Goal: Information Seeking & Learning: Learn about a topic

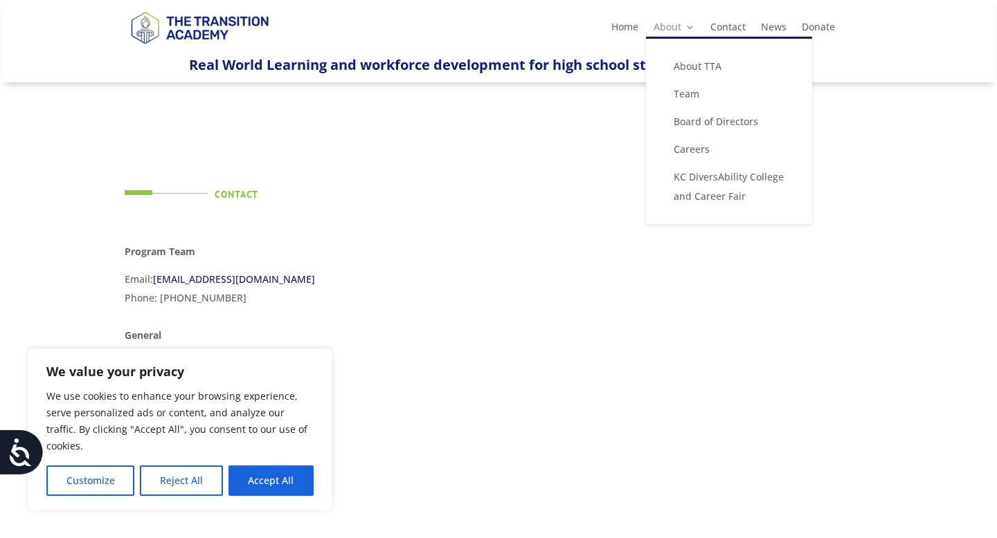
click at [666, 35] on link "About" at bounding box center [674, 29] width 42 height 15
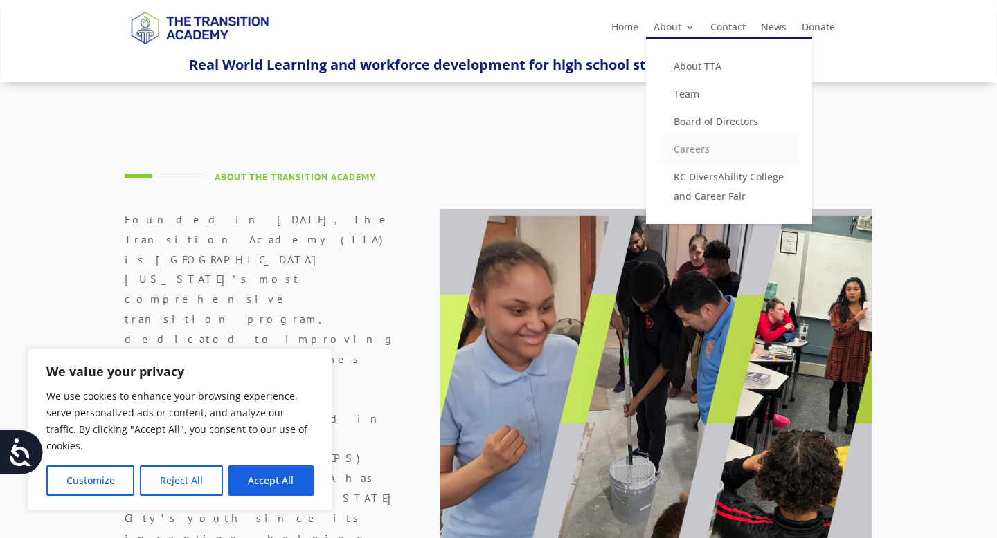
click at [697, 156] on link "Careers" at bounding box center [729, 150] width 138 height 28
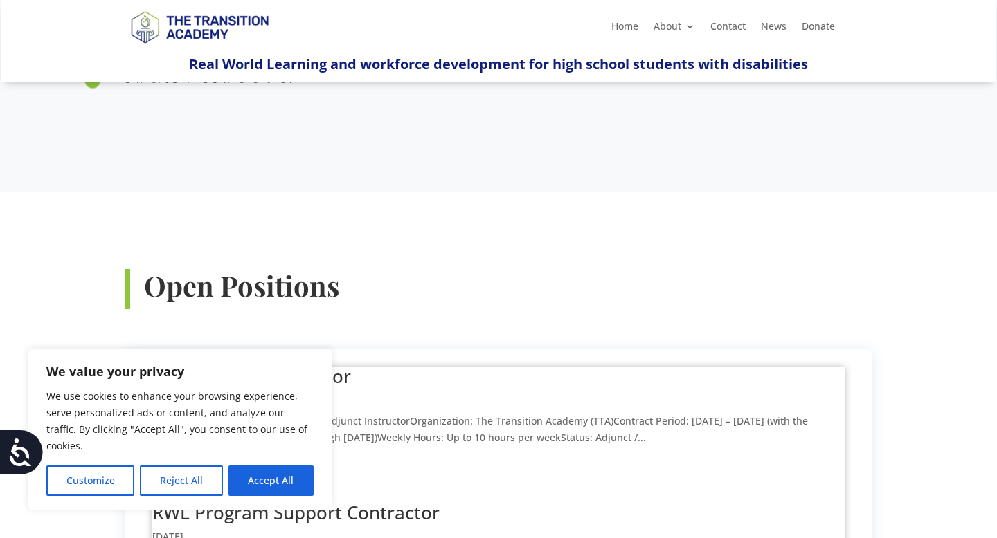
scroll to position [356, 0]
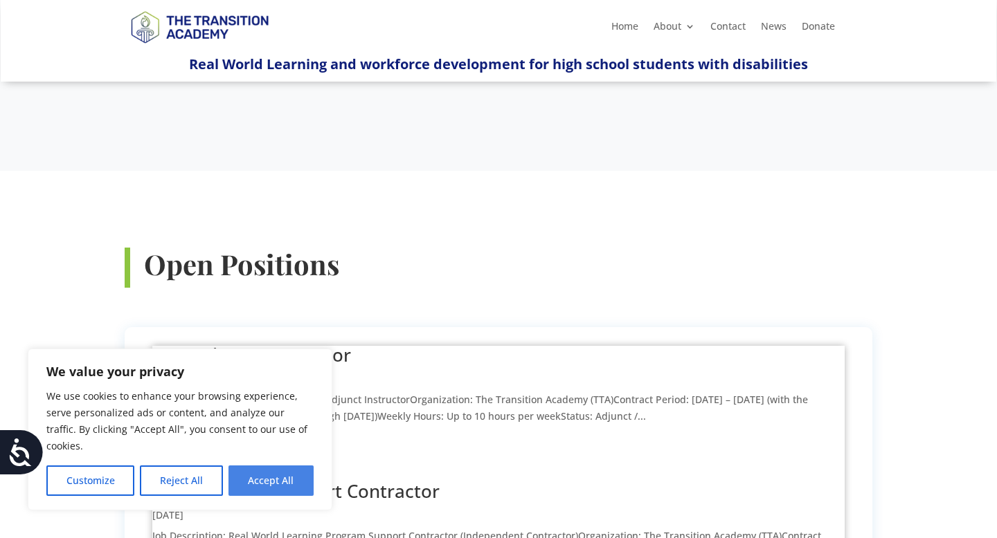
click at [258, 492] on button "Accept All" at bounding box center [270, 481] width 85 height 30
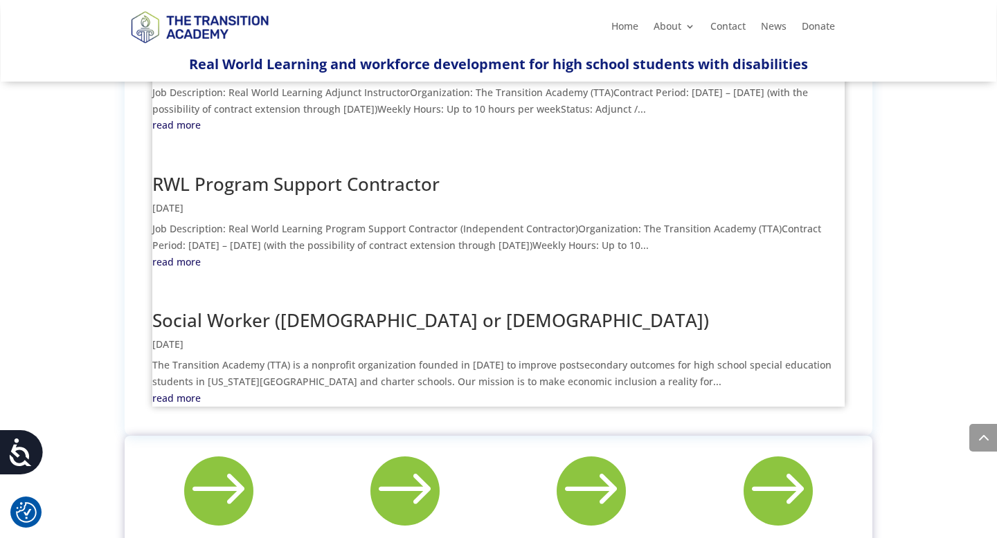
scroll to position [666, 0]
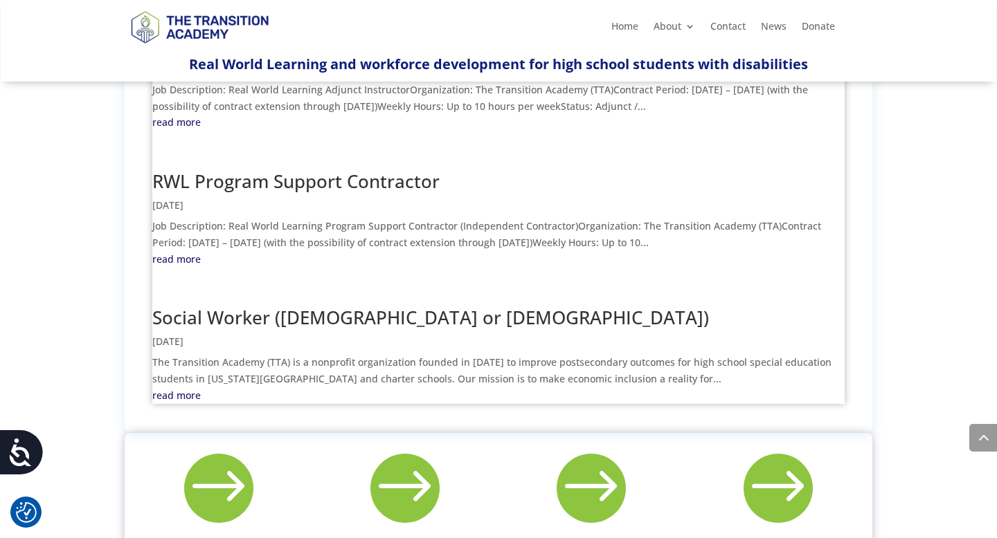
click at [349, 305] on link "Social Worker ([DEMOGRAPHIC_DATA] or [DEMOGRAPHIC_DATA])" at bounding box center [430, 317] width 556 height 25
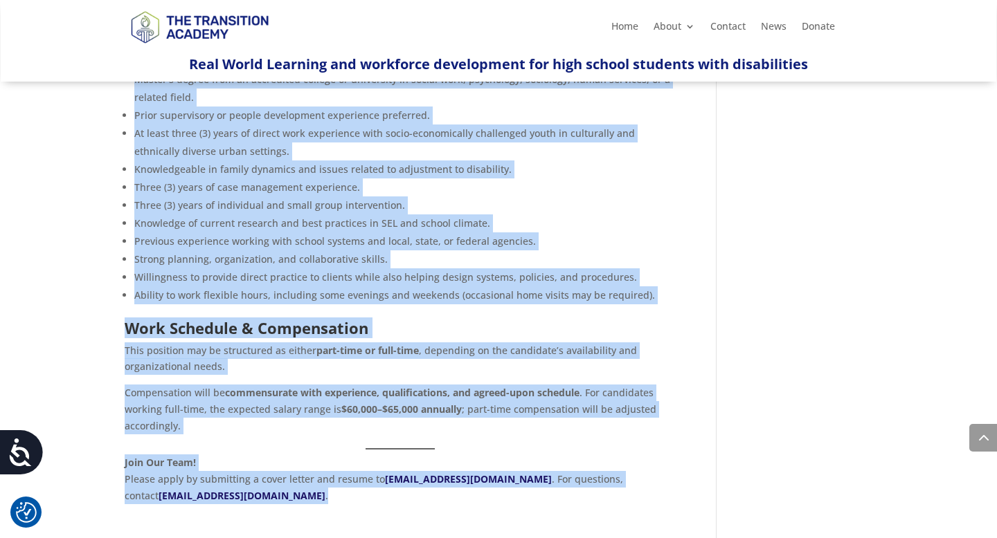
scroll to position [738, 0]
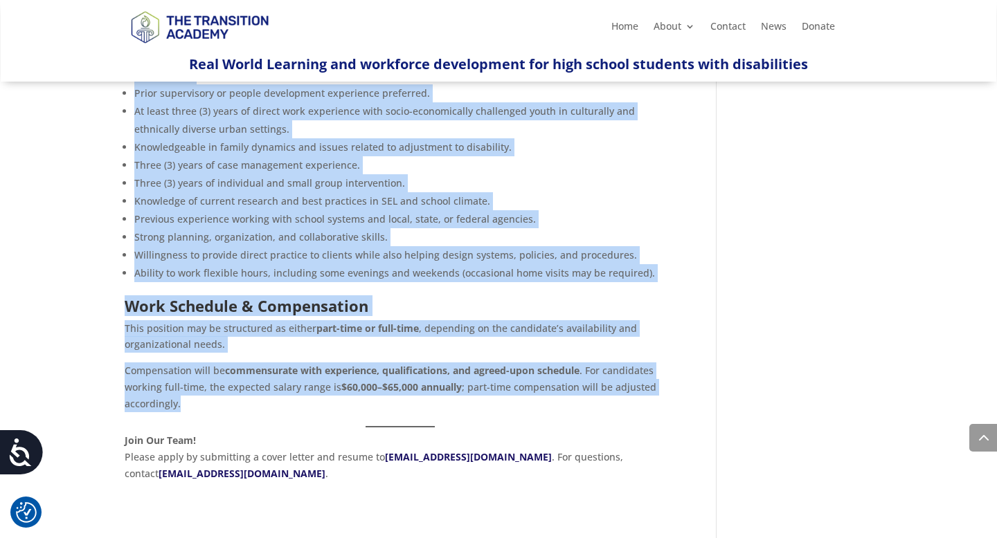
drag, startPoint x: 123, startPoint y: 254, endPoint x: 488, endPoint y: 405, distance: 394.7
copy div "The Transition Academy (TTA) is a nonprofit organization founded in [DATE] to i…"
click at [409, 264] on li "Ability to work flexible hours, including some evenings and weekends (occasiona…" at bounding box center [404, 273] width 541 height 18
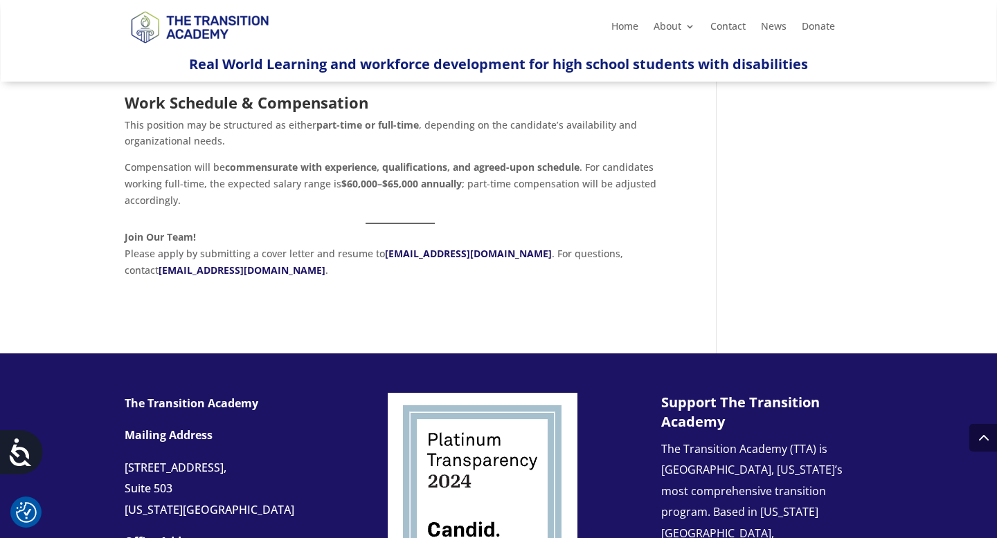
scroll to position [947, 0]
